Goal: Use online tool/utility: Utilize a website feature to perform a specific function

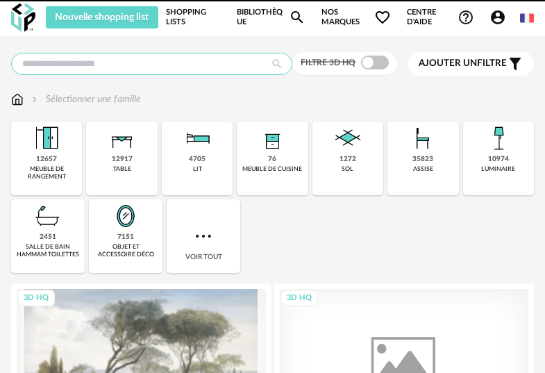
click at [169, 63] on input "text" at bounding box center [151, 64] width 281 height 22
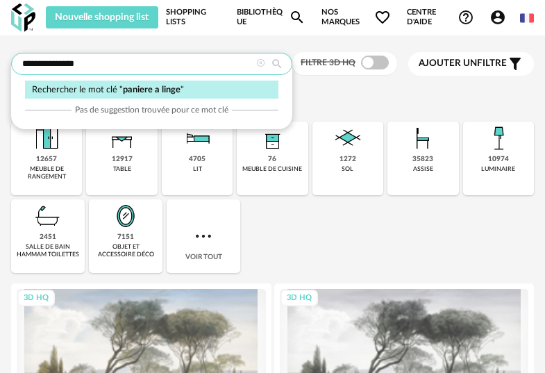
type input "**********"
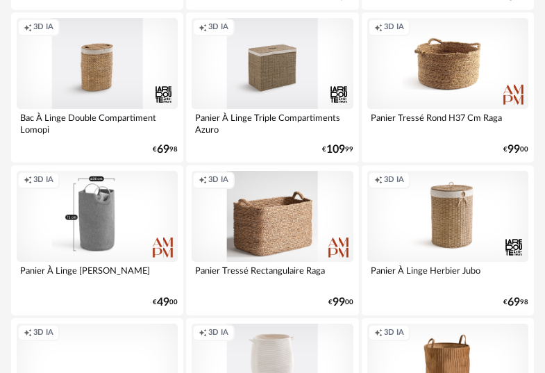
scroll to position [2924, 0]
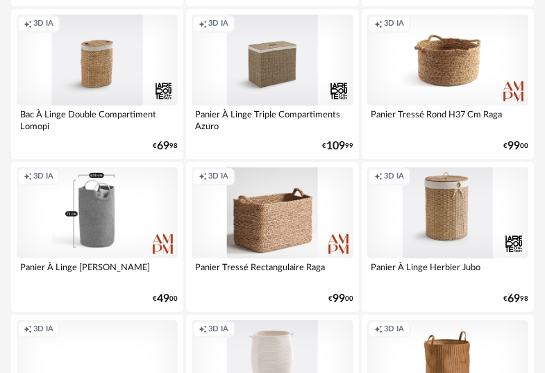
click at [458, 207] on div "Creation icon 3D IA" at bounding box center [447, 212] width 161 height 91
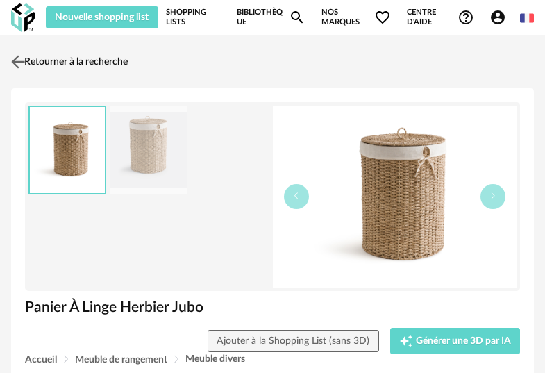
click at [19, 62] on img at bounding box center [18, 61] width 20 height 20
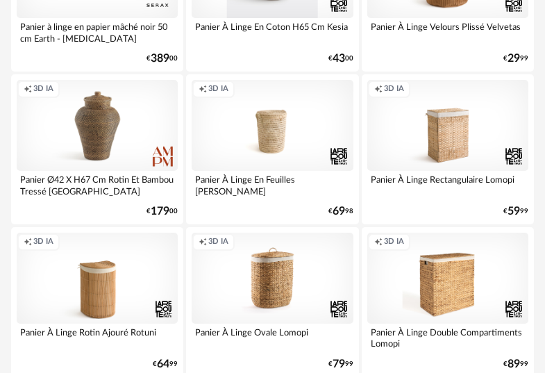
scroll to position [3316, 0]
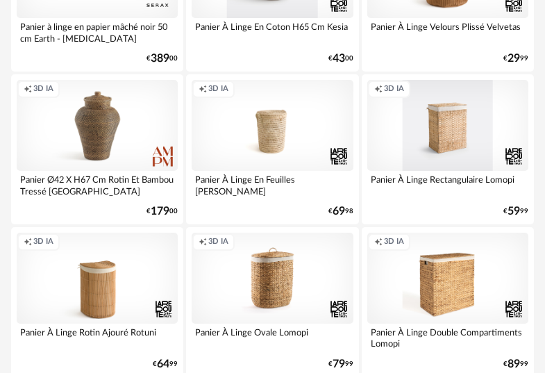
click at [439, 144] on div "Creation icon 3D IA" at bounding box center [447, 125] width 161 height 91
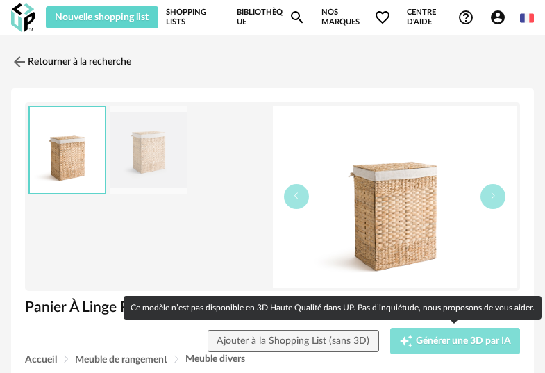
click at [464, 342] on span "Générer une 3D par IA" at bounding box center [463, 341] width 95 height 10
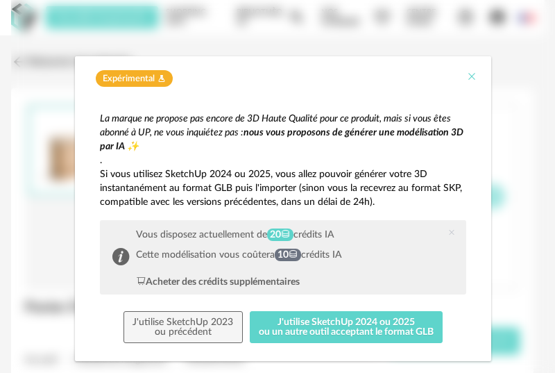
click at [467, 78] on icon "Close" at bounding box center [472, 76] width 11 height 11
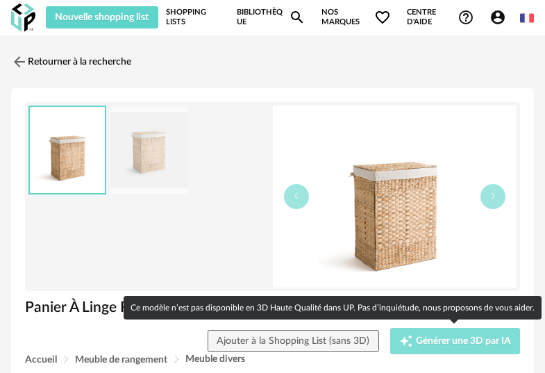
click at [416, 341] on span "Générer une 3D par IA" at bounding box center [463, 341] width 95 height 10
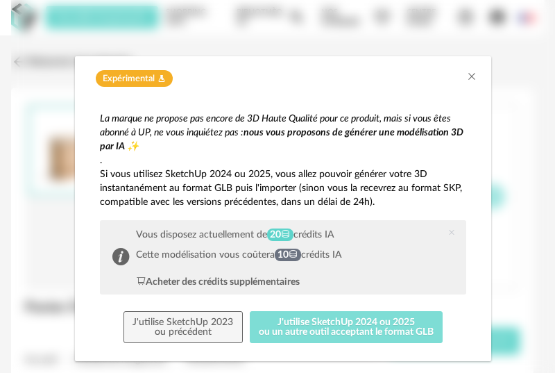
click at [408, 330] on button "J'utilise SketchUp 2024 ou 2025 ou un autre outil acceptant le format GLB" at bounding box center [347, 327] width 194 height 32
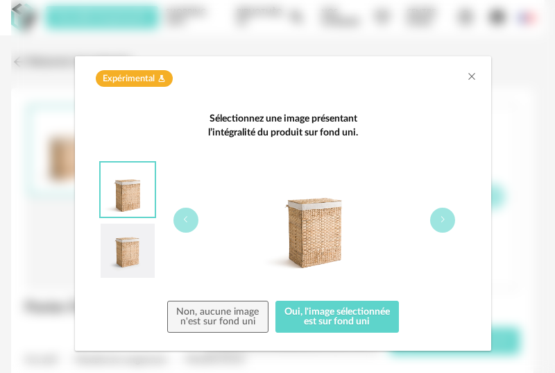
click at [113, 257] on img "dialog" at bounding box center [128, 251] width 54 height 54
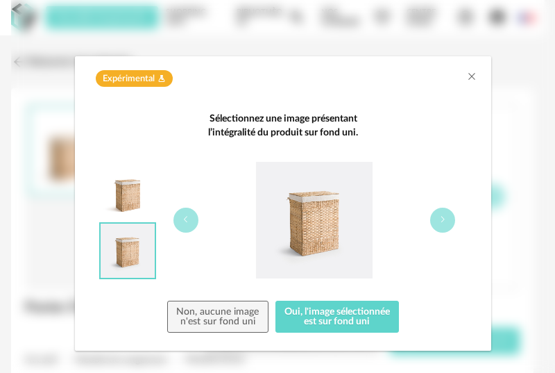
click at [123, 175] on img "dialog" at bounding box center [128, 189] width 54 height 54
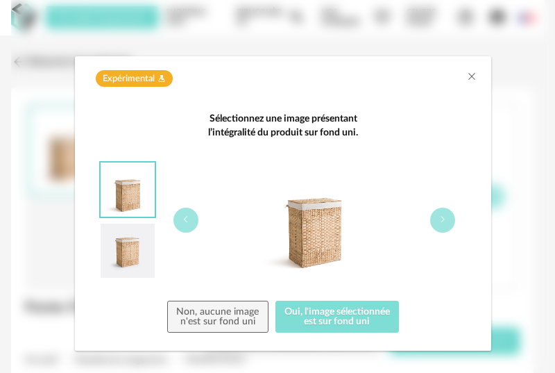
click at [360, 312] on button "Oui, l'image sélectionnée est sur fond uni" at bounding box center [338, 317] width 124 height 32
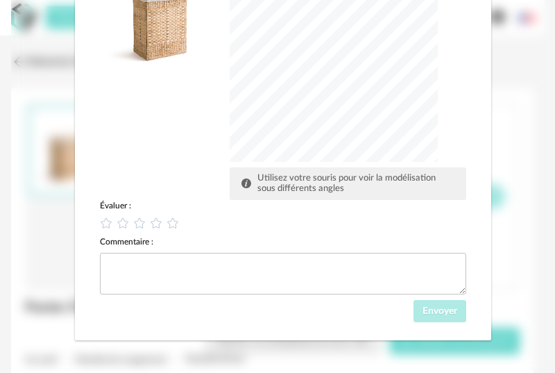
scroll to position [227, 0]
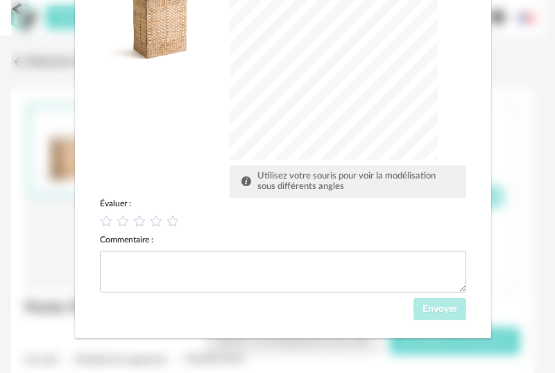
click at [103, 224] on icon "dialog" at bounding box center [106, 221] width 12 height 12
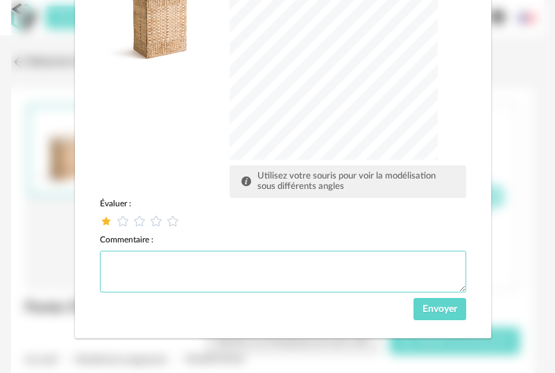
click at [192, 267] on textarea "dialog" at bounding box center [283, 272] width 367 height 42
click at [214, 265] on textarea "**********" at bounding box center [283, 272] width 367 height 42
type textarea "**********"
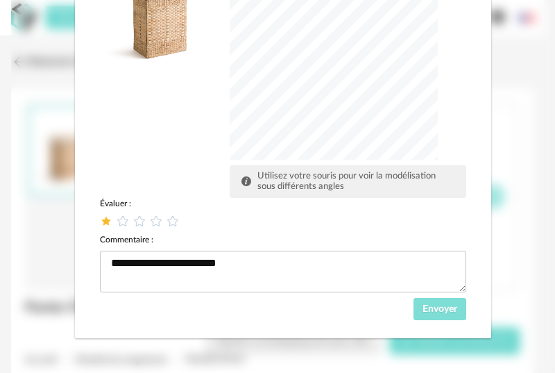
click at [449, 304] on span "Envoyer" at bounding box center [440, 309] width 35 height 10
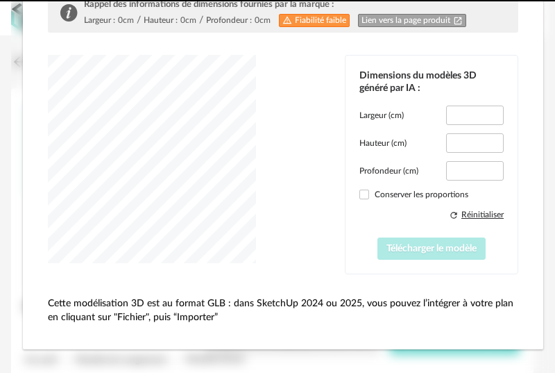
type input "*****"
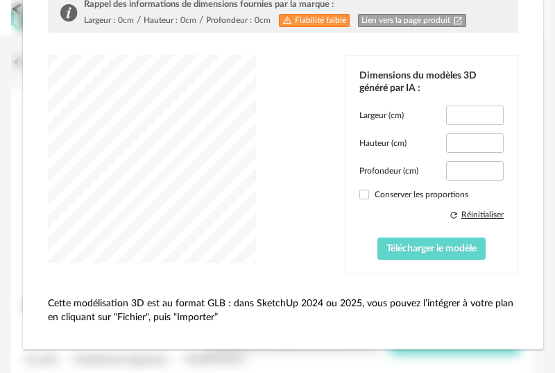
click at [381, 196] on label "Conserver les proportions" at bounding box center [432, 194] width 144 height 11
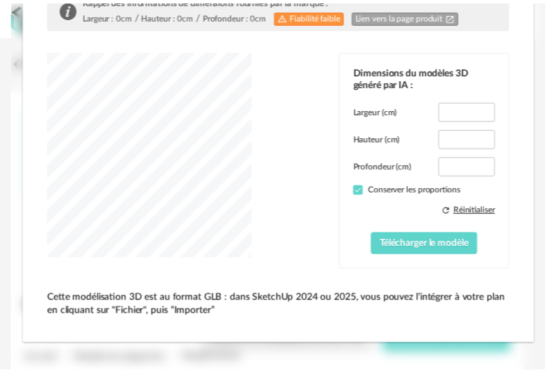
scroll to position [0, 0]
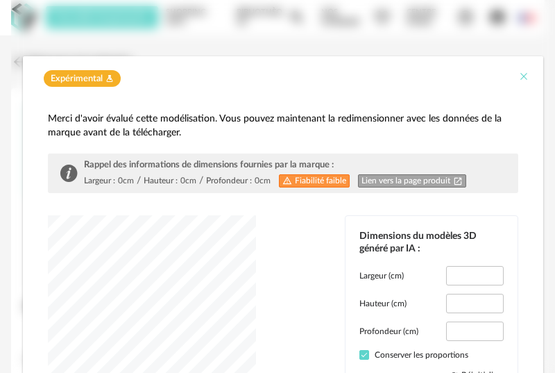
click at [519, 78] on icon "Close" at bounding box center [524, 76] width 11 height 11
